Goal: Information Seeking & Learning: Learn about a topic

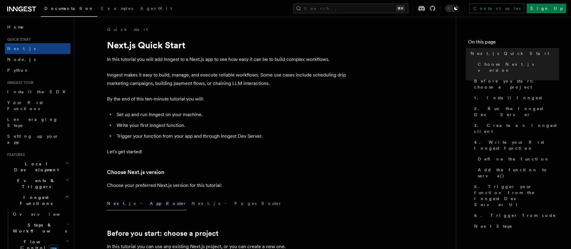
click at [13, 11] on icon at bounding box center [21, 8] width 29 height 7
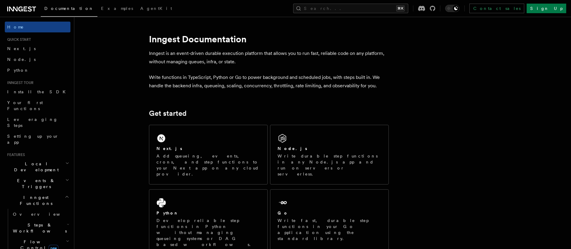
click at [59, 192] on h2 "Inngest Functions" at bounding box center [38, 200] width 66 height 17
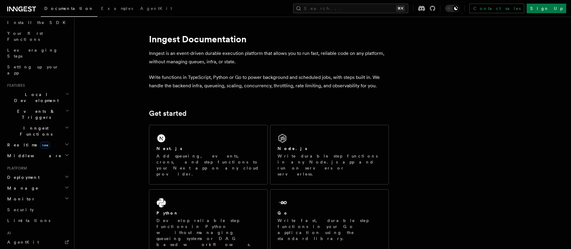
scroll to position [74, 0]
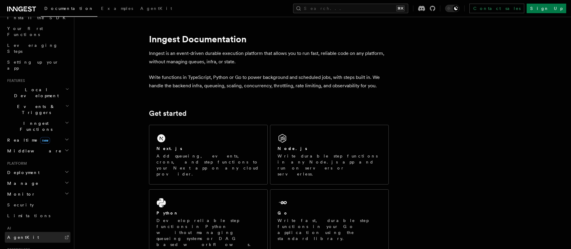
click at [20, 235] on span "AgentKit" at bounding box center [23, 237] width 32 height 5
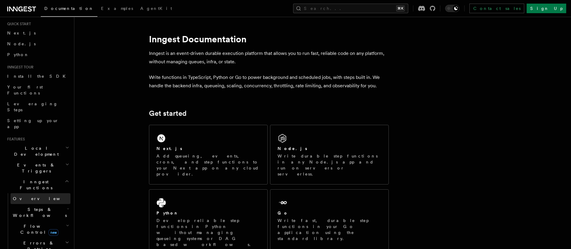
scroll to position [16, 0]
click at [34, 193] on link "Overview" at bounding box center [40, 198] width 60 height 11
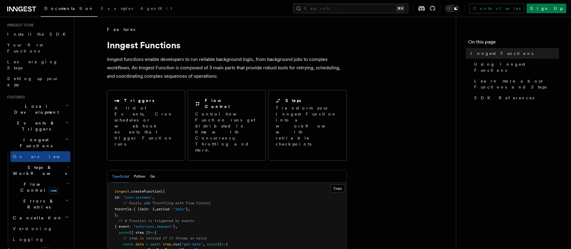
scroll to position [109, 0]
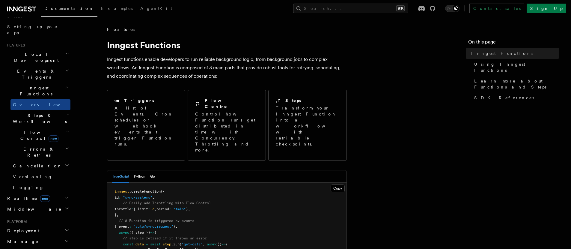
click at [61, 110] on h2 "Steps & Workflows" at bounding box center [40, 118] width 60 height 17
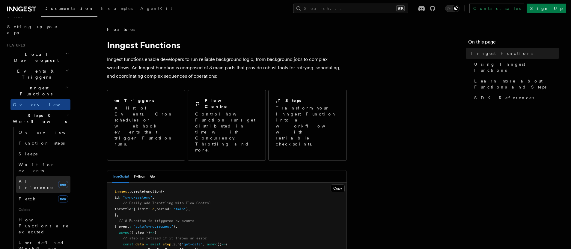
click at [36, 179] on span "AI Inference" at bounding box center [36, 184] width 35 height 11
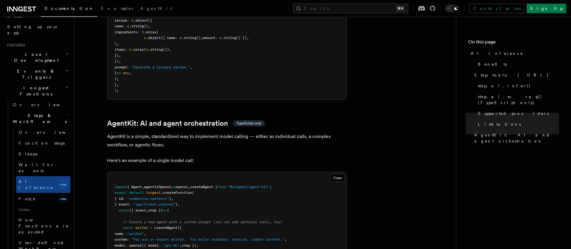
scroll to position [1679, 0]
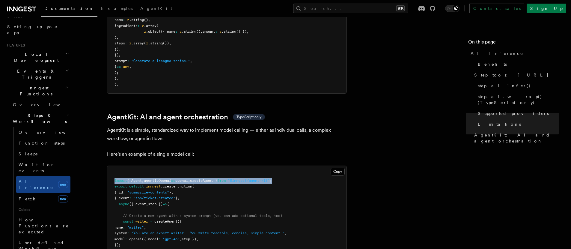
drag, startPoint x: 293, startPoint y: 152, endPoint x: 108, endPoint y: 154, distance: 185.0
click at [108, 166] on pre "import { Agent , agenticOpenai as openai , createAgent } from "@inngest/agent-k…" at bounding box center [226, 230] width 239 height 129
copy span "import { Agent , agenticOpenai as openai , createAgent } from "@inngest/agent-k…"
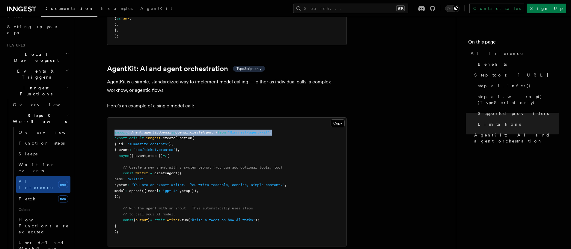
scroll to position [1729, 0]
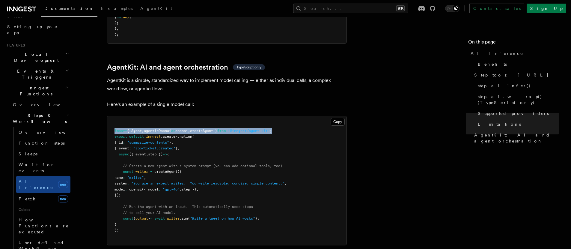
drag, startPoint x: 121, startPoint y: 142, endPoint x: 134, endPoint y: 166, distance: 27.4
click at [134, 166] on pre "import { Agent , agenticOpenai as openai , createAgent } from "@inngest/agent-k…" at bounding box center [226, 180] width 239 height 129
copy code "const writer = createAgent ({ name : "writer" , system : "You are an expert wri…"
